Goal: Information Seeking & Learning: Learn about a topic

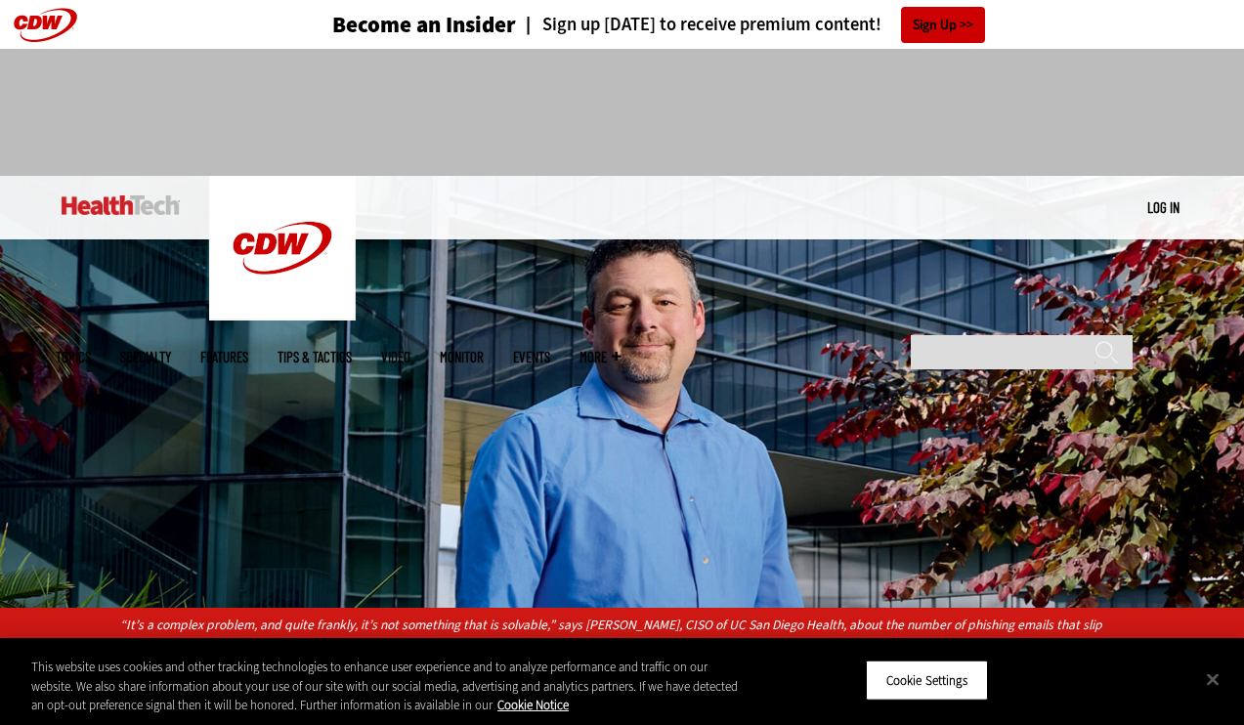
scroll to position [529, 0]
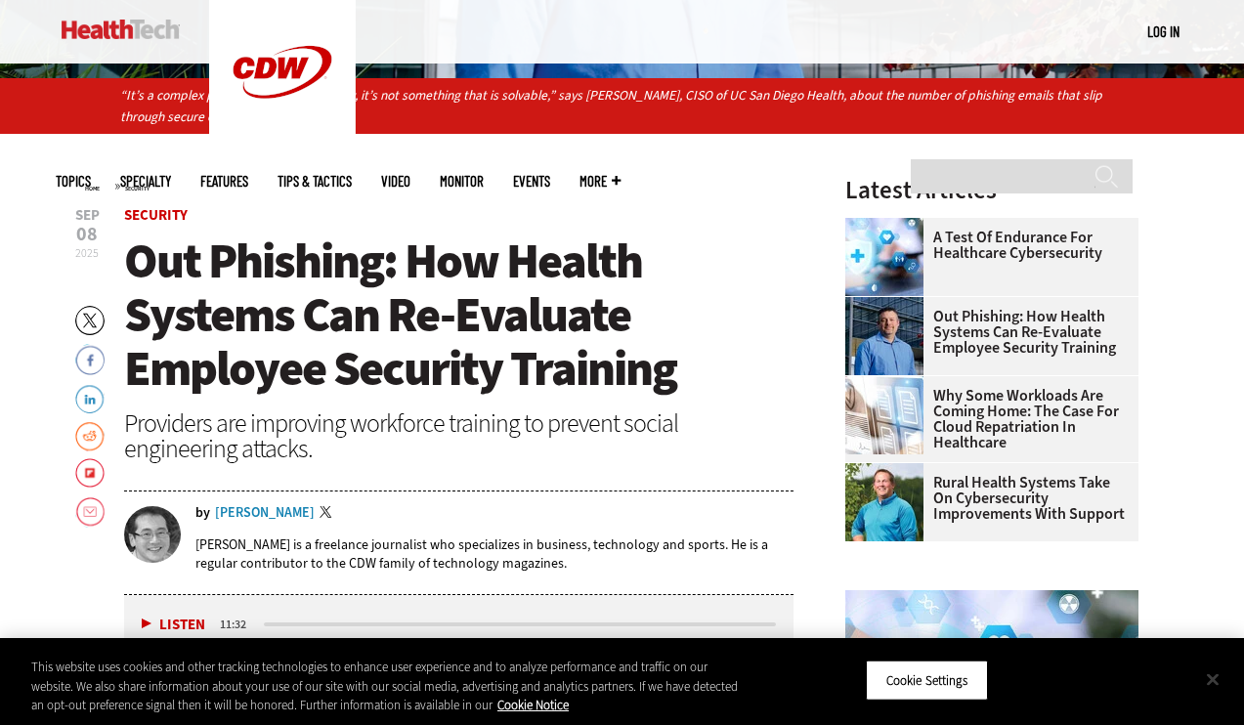
click at [1214, 681] on button "Close" at bounding box center [1212, 678] width 43 height 43
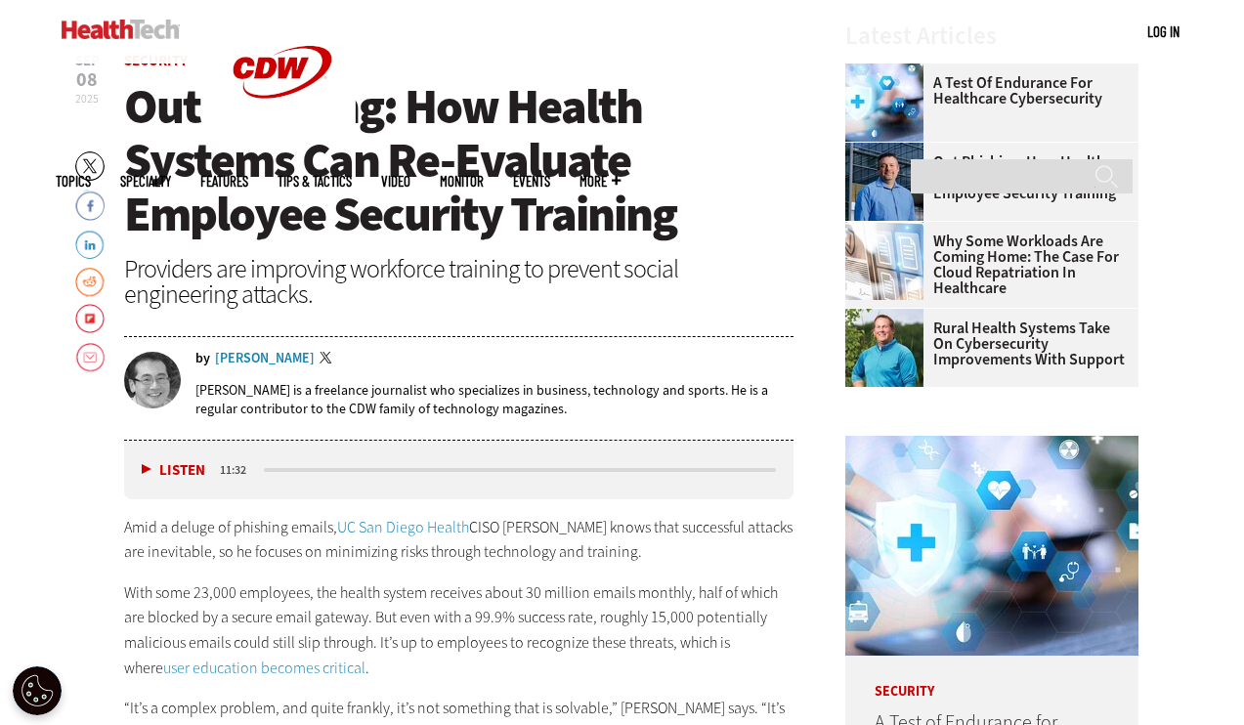
scroll to position [699, 0]
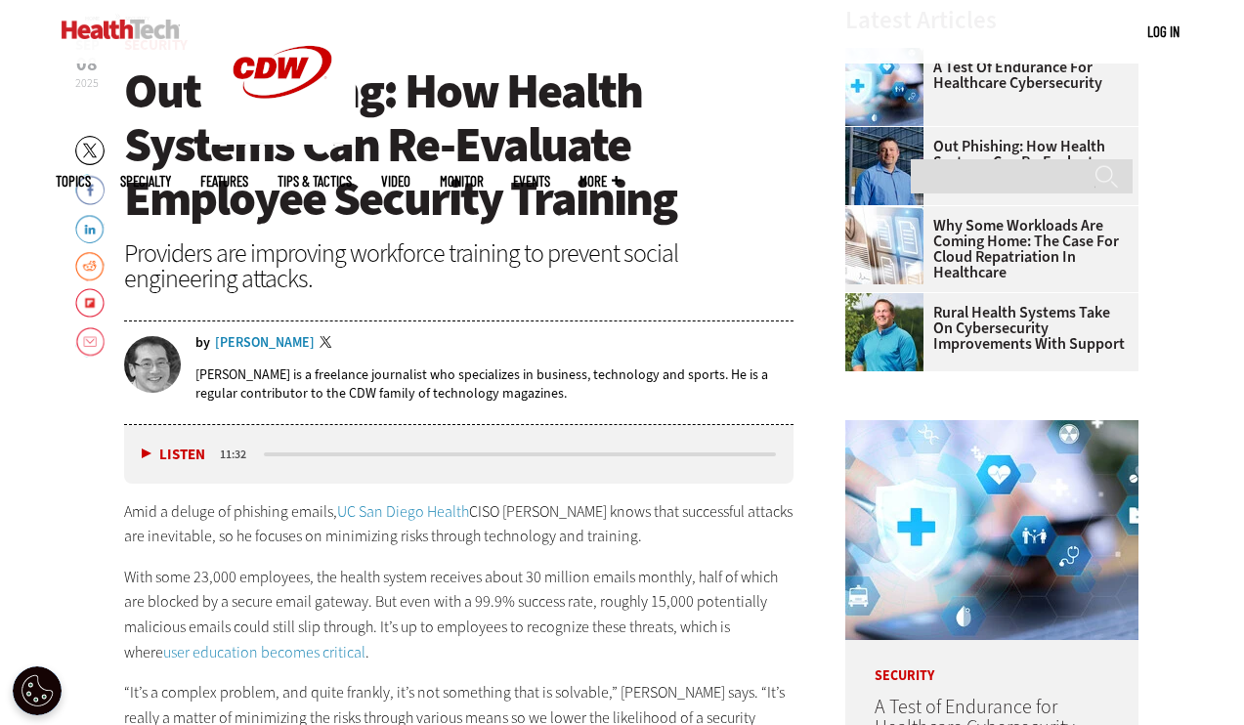
click at [490, 368] on p "[PERSON_NAME] is a freelance journalist who specializes in business, technology…" at bounding box center [494, 383] width 599 height 37
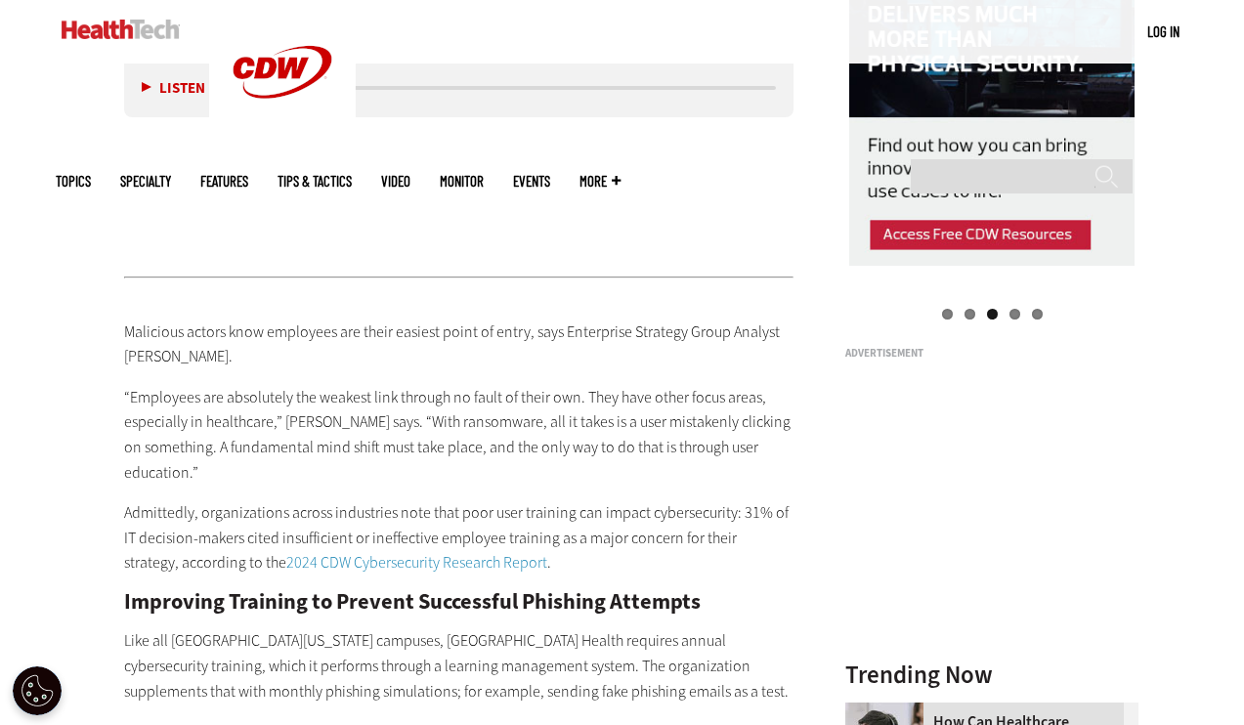
scroll to position [2078, 0]
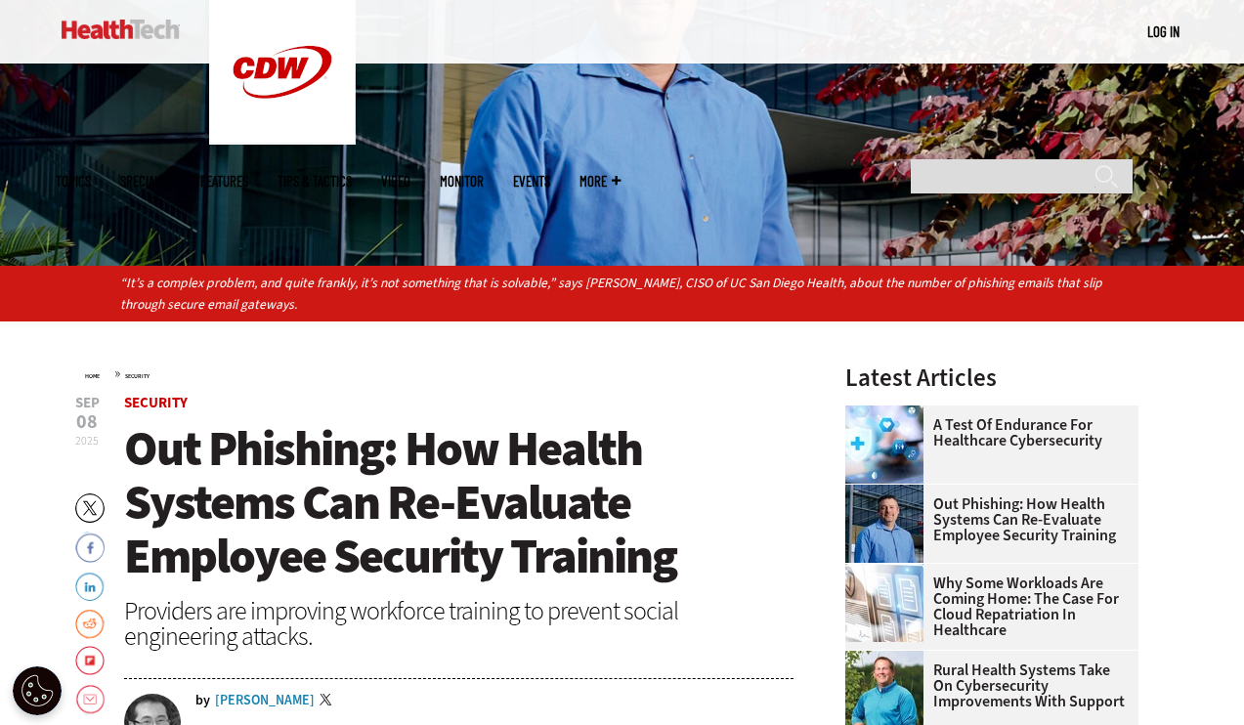
scroll to position [521, 0]
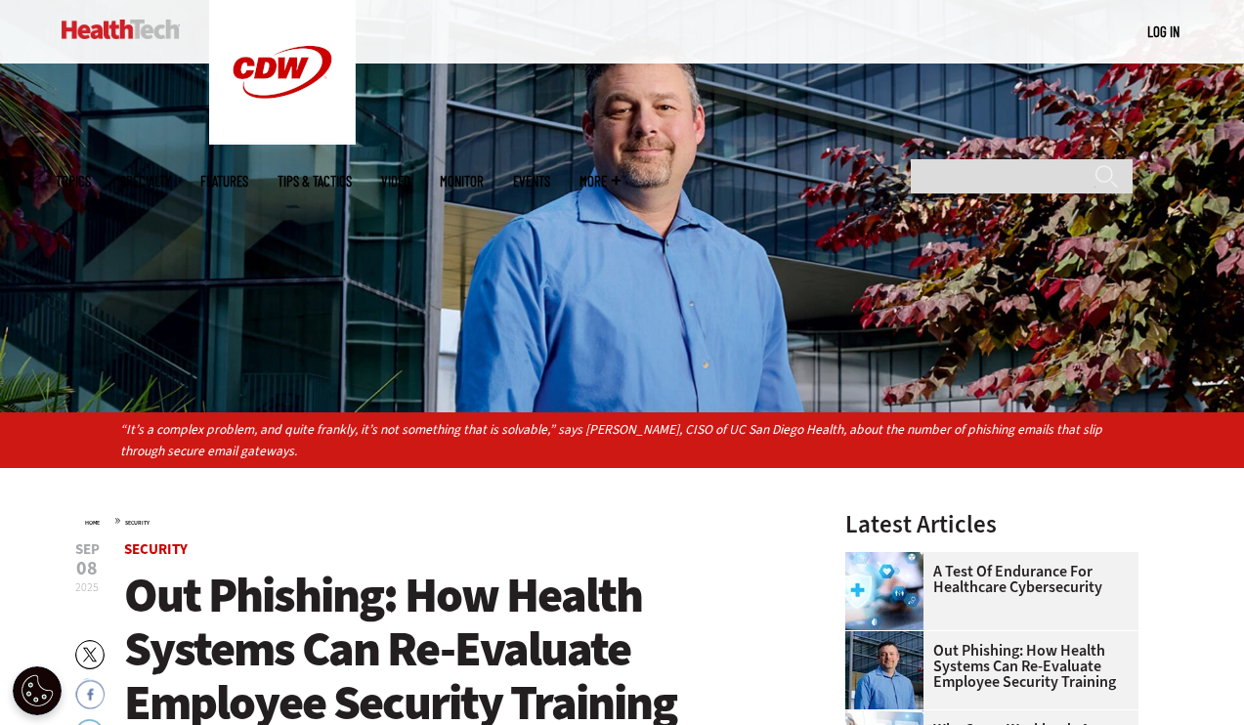
scroll to position [417, 0]
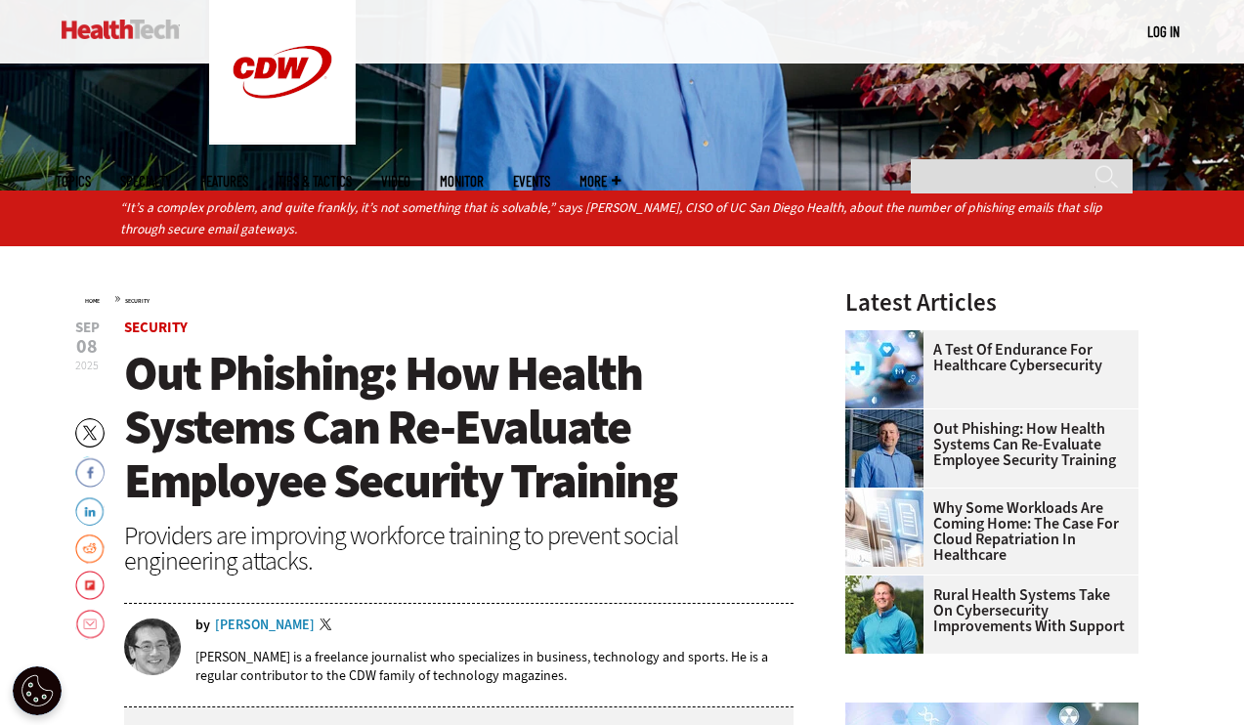
click at [361, 355] on span "Out Phishing: How Health Systems Can Re-Evaluate Employee Security Training" at bounding box center [400, 427] width 552 height 172
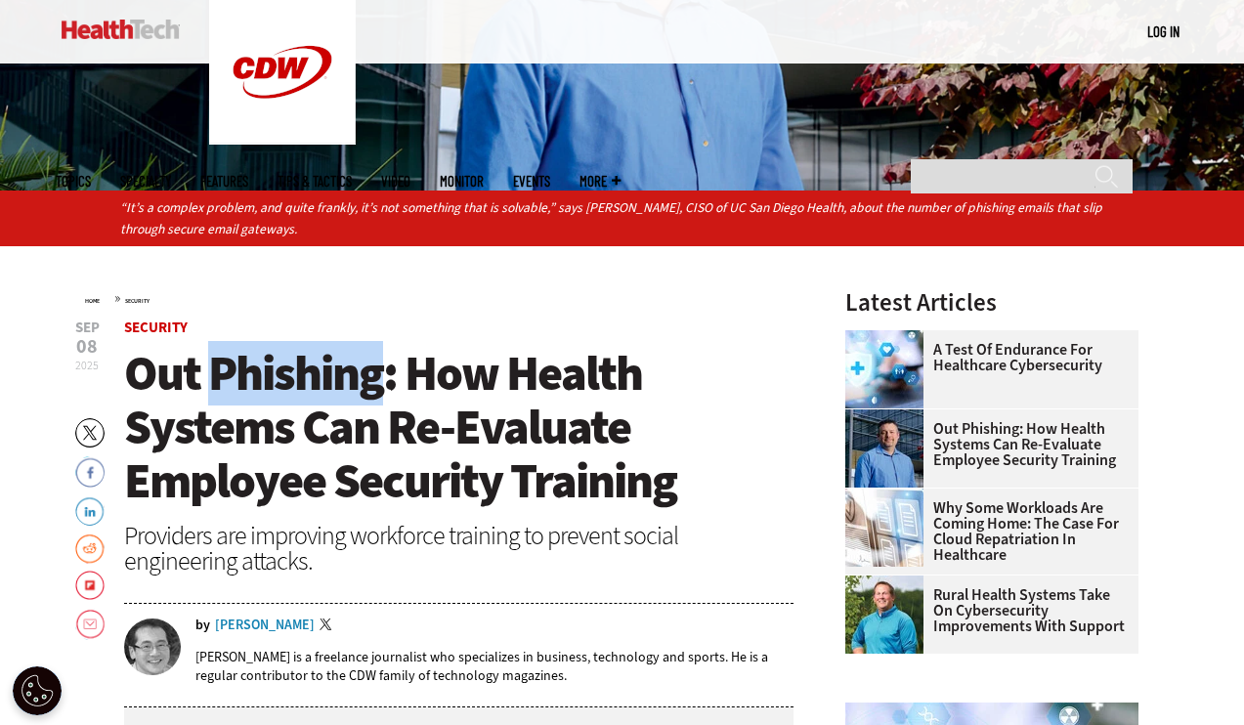
click at [361, 355] on span "Out Phishing: How Health Systems Can Re-Evaluate Employee Security Training" at bounding box center [400, 427] width 552 height 172
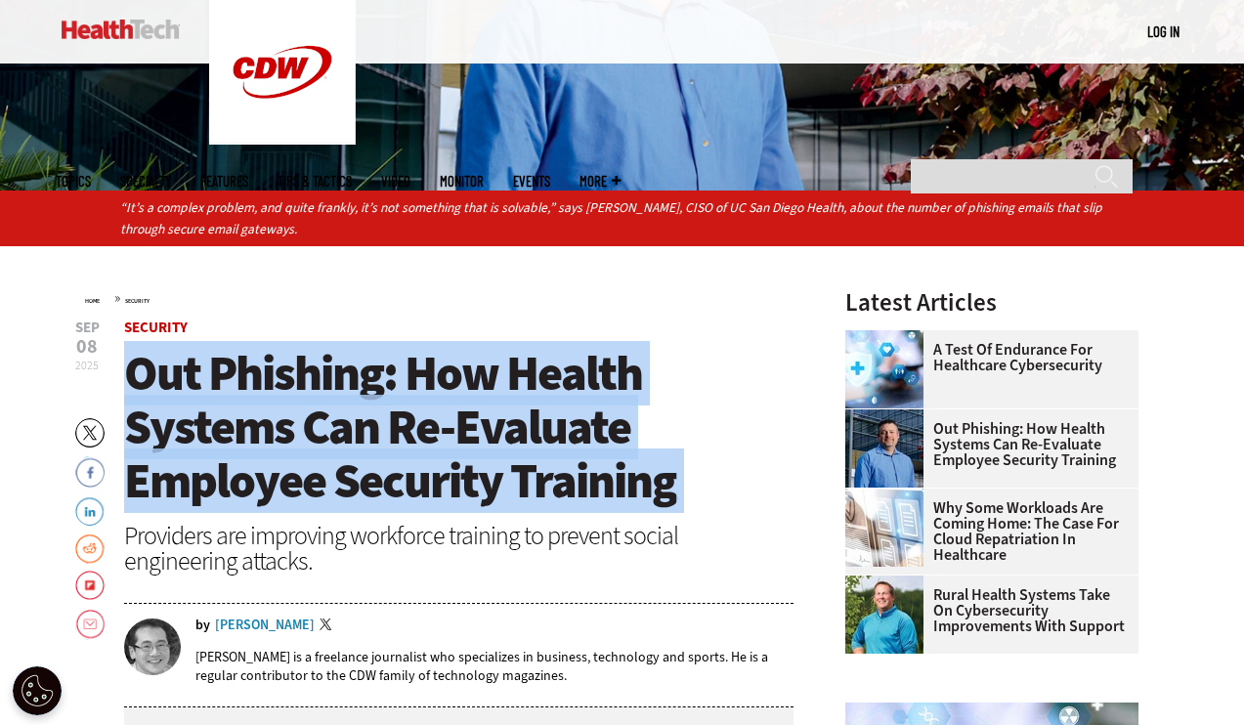
click at [361, 355] on span "Out Phishing: How Health Systems Can Re-Evaluate Employee Security Training" at bounding box center [400, 427] width 552 height 172
copy header "Out Phishing: How Health Systems Can Re-Evaluate Employee Security Training"
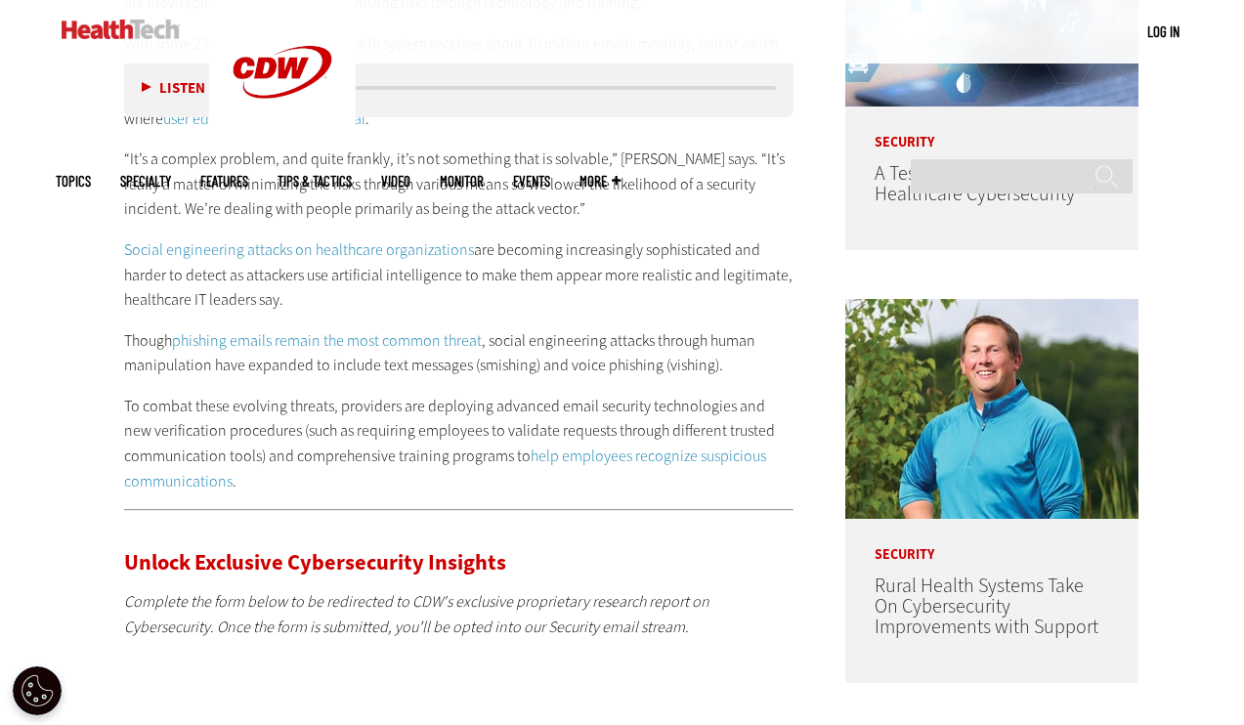
scroll to position [1253, 0]
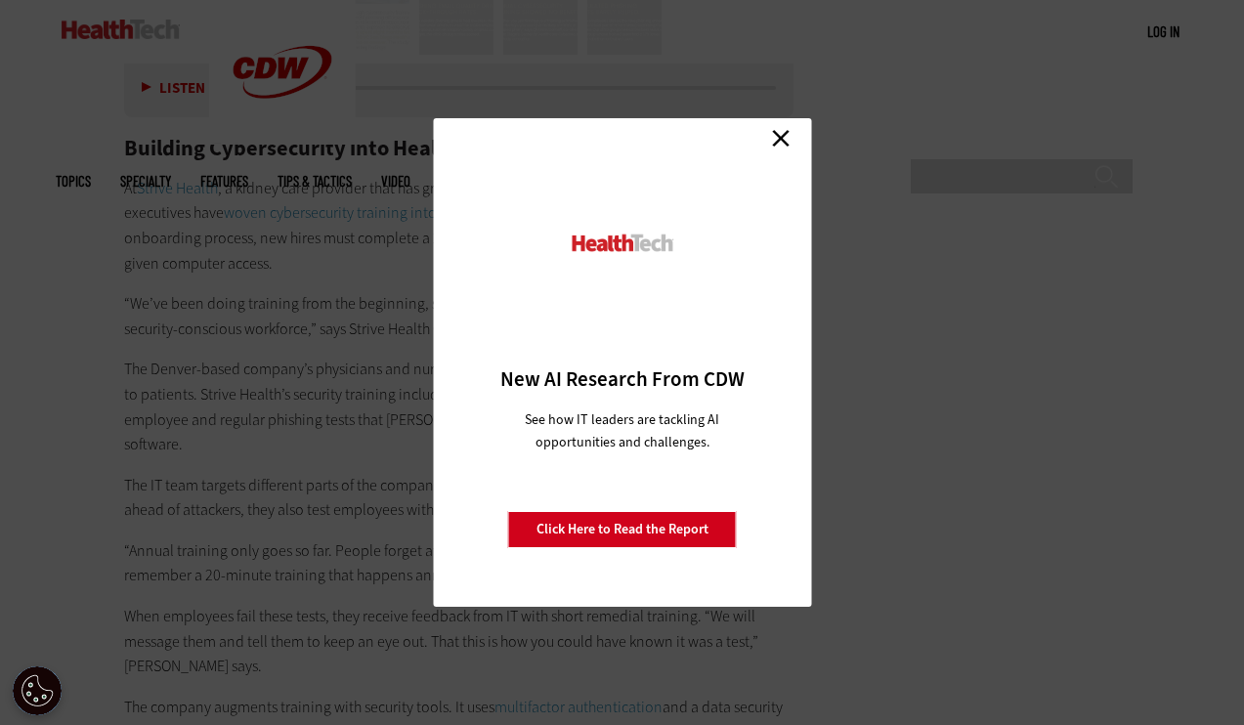
click at [779, 135] on link "Close" at bounding box center [780, 137] width 29 height 29
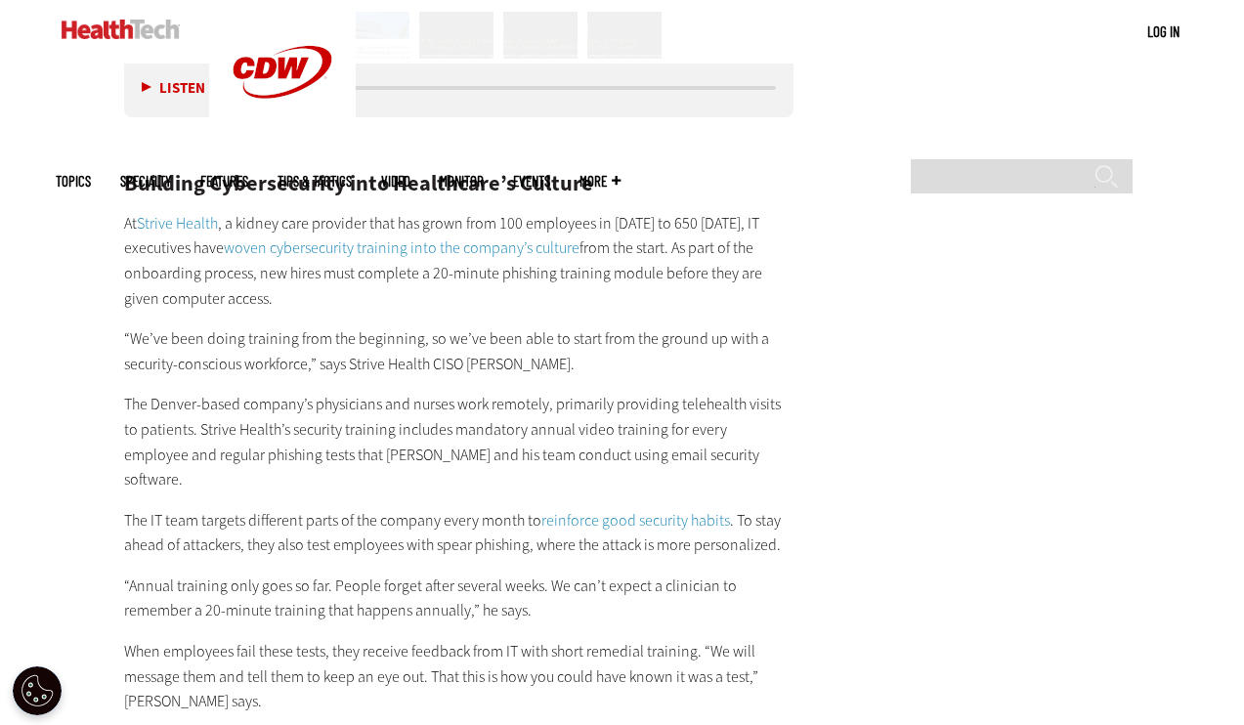
scroll to position [0, 0]
